Goal: Find specific page/section: Find specific page/section

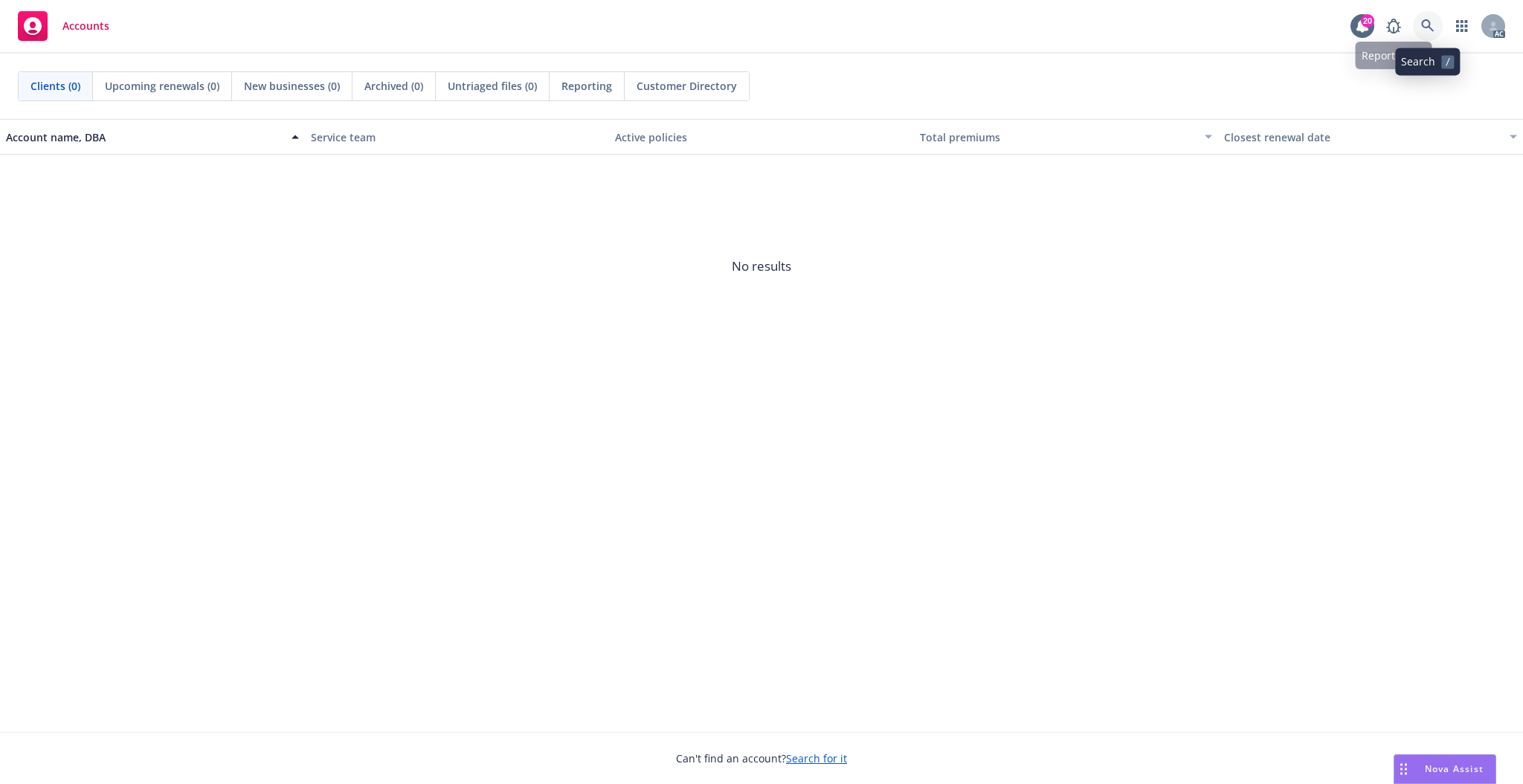
click at [1422, 27] on icon at bounding box center [1428, 26] width 13 height 13
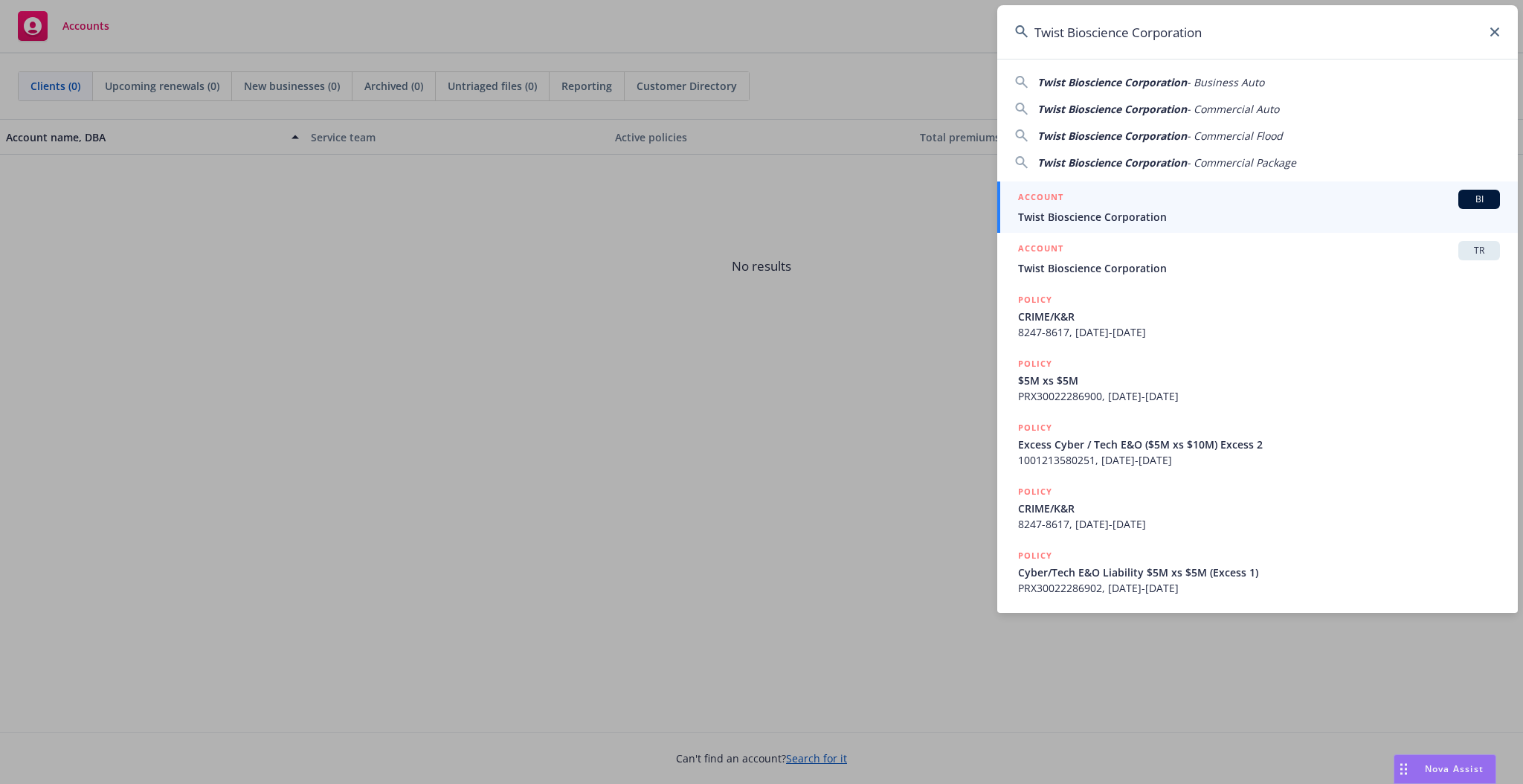
type input "Twist Bioscience Corporation"
click at [1224, 215] on span "Twist Bioscience Corporation" at bounding box center [1259, 217] width 482 height 16
